Goal: Check status: Check status

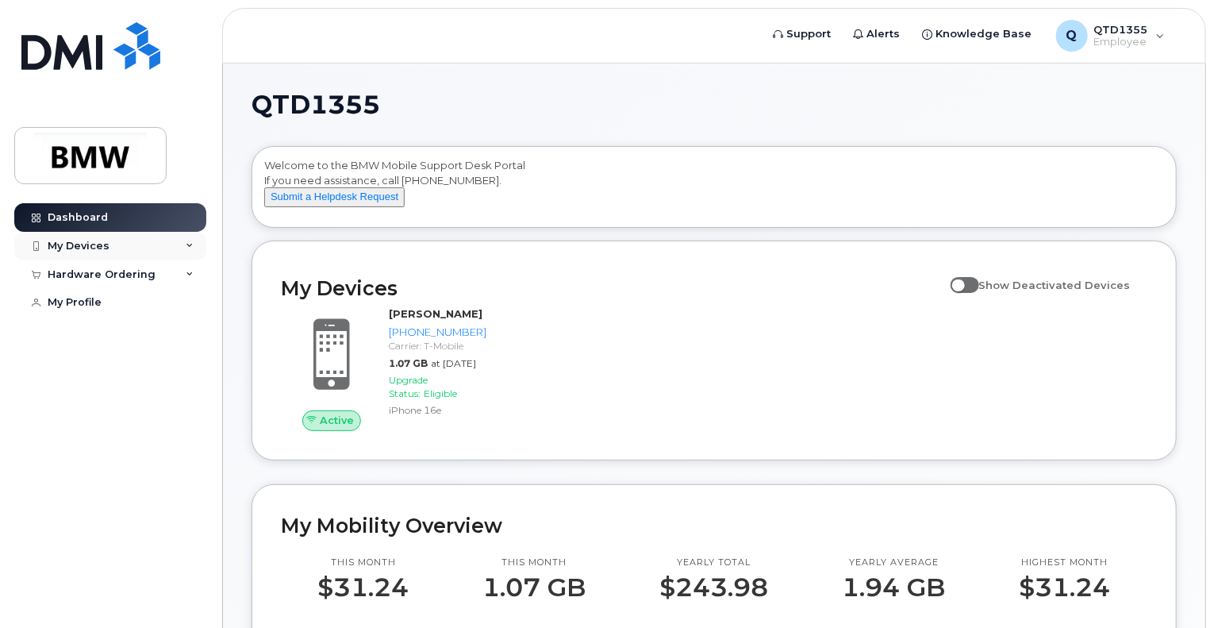
click at [172, 243] on div "My Devices" at bounding box center [110, 246] width 192 height 29
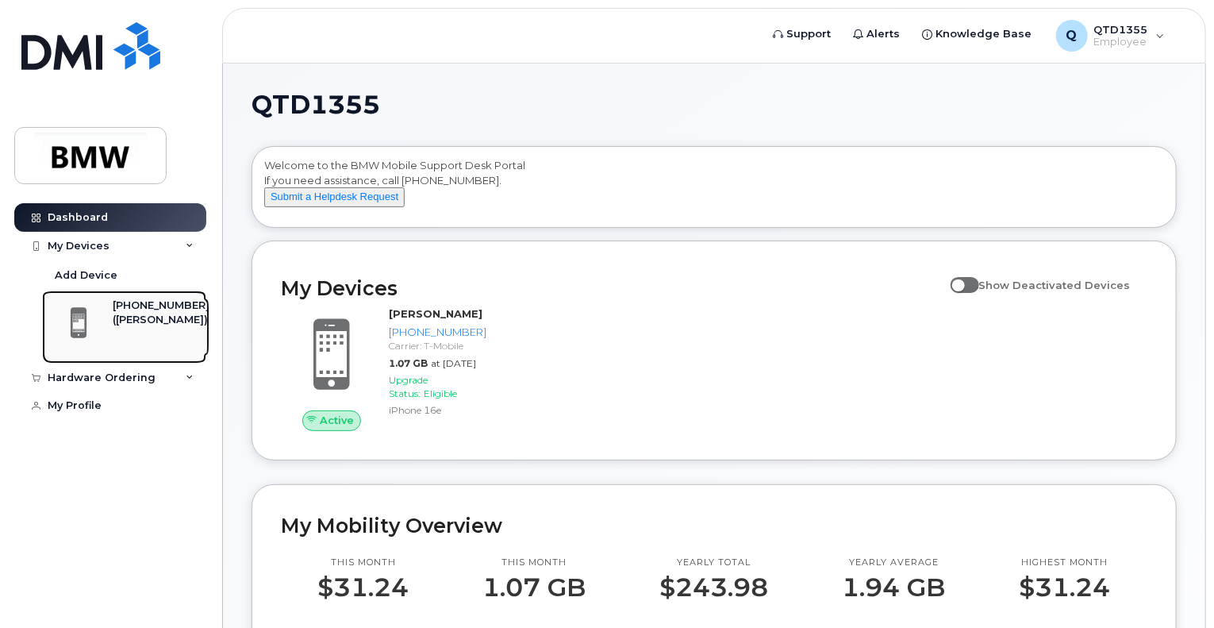
click at [127, 315] on div "([PERSON_NAME])" at bounding box center [161, 320] width 97 height 14
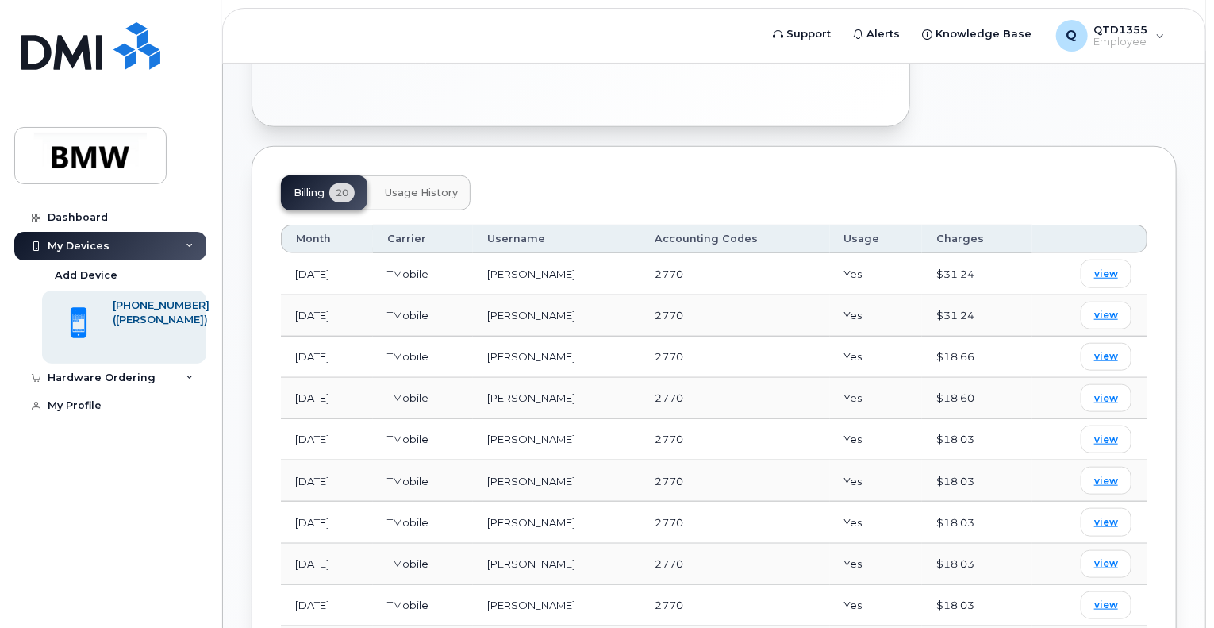
scroll to position [597, 0]
